Goal: Entertainment & Leisure: Consume media (video, audio)

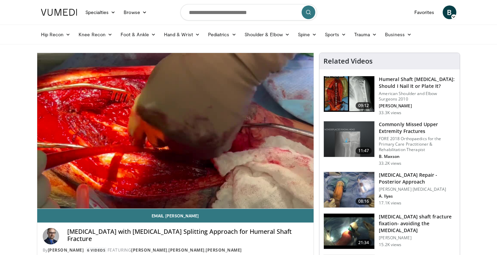
click at [187, 112] on div "10 seconds Tap to unmute" at bounding box center [175, 131] width 277 height 156
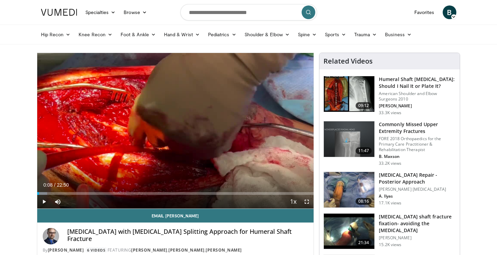
click at [187, 112] on div "10 seconds Tap to unmute" at bounding box center [175, 131] width 277 height 156
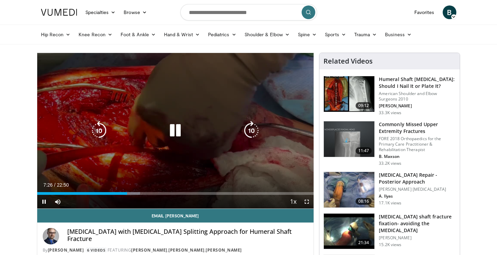
click at [232, 139] on div "60 seconds Tap to unmute" at bounding box center [175, 131] width 277 height 156
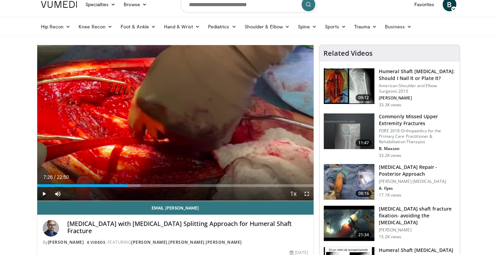
scroll to position [9, 0]
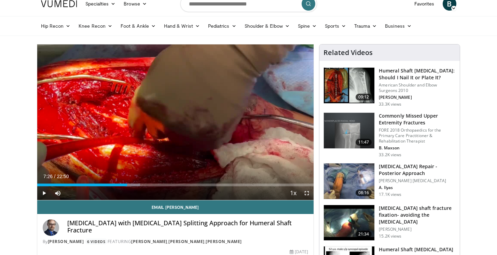
click at [401, 175] on h3 "[MEDICAL_DATA] Repair - Posterior Approach" at bounding box center [417, 170] width 77 height 14
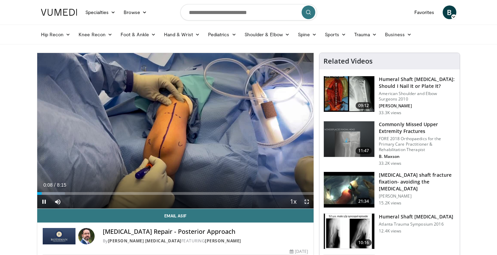
click at [307, 202] on span "Video Player" at bounding box center [307, 202] width 14 height 14
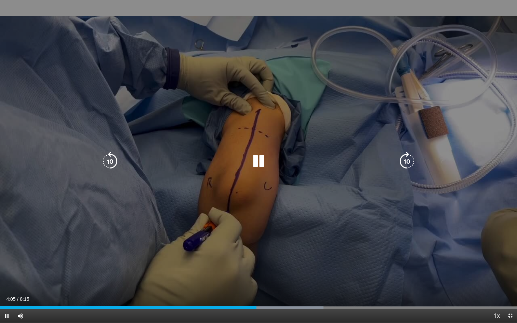
click at [191, 255] on div "10 seconds Tap to unmute" at bounding box center [258, 161] width 517 height 323
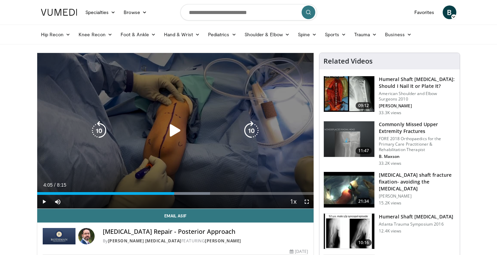
click at [169, 132] on icon "Video Player" at bounding box center [175, 130] width 19 height 19
click at [259, 158] on div "10 seconds Tap to unmute" at bounding box center [175, 131] width 277 height 156
click at [172, 145] on div "10 seconds Tap to unmute" at bounding box center [175, 131] width 277 height 156
click at [116, 169] on div "10 seconds Tap to unmute" at bounding box center [175, 131] width 277 height 156
